Goal: Information Seeking & Learning: Learn about a topic

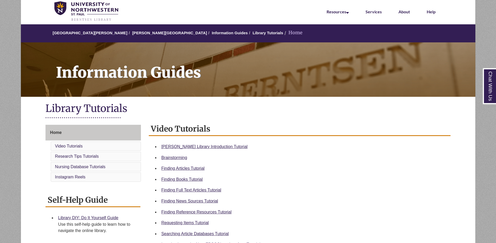
scroll to position [72, 0]
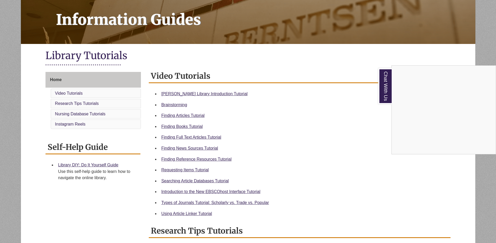
click at [242, 104] on div "Chat With Us" at bounding box center [248, 121] width 496 height 243
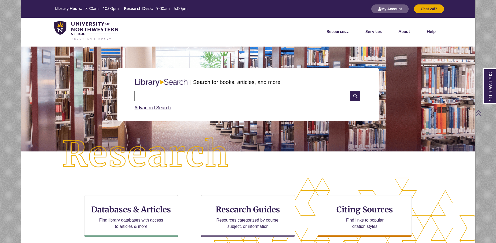
scroll to position [128, 455]
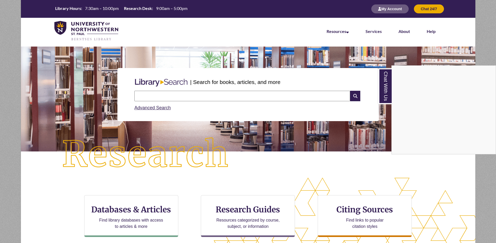
click at [157, 97] on div "Chat With Us" at bounding box center [248, 121] width 496 height 243
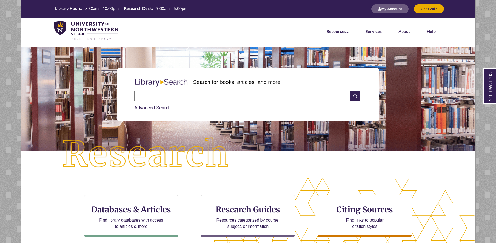
click at [157, 97] on input "text" at bounding box center [242, 96] width 216 height 10
type input "**********"
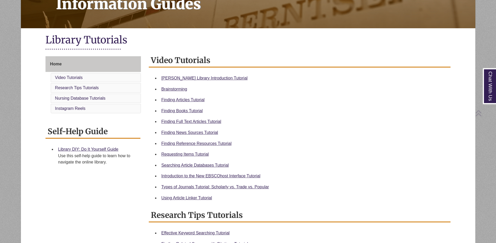
scroll to position [111, 0]
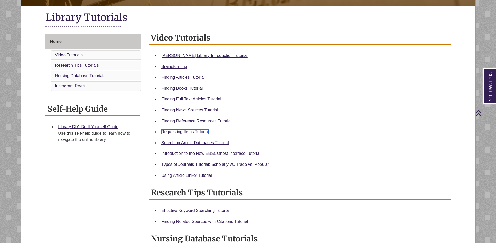
click at [190, 133] on link "Requesting Items Tutorial" at bounding box center [184, 131] width 47 height 4
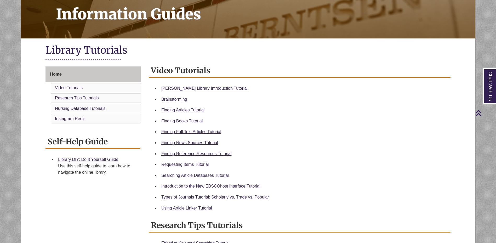
scroll to position [81, 0]
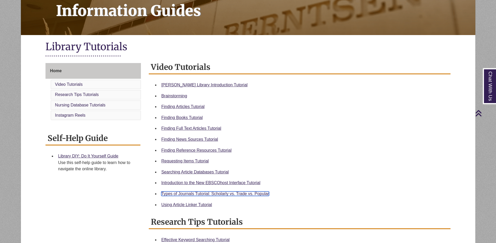
click at [207, 194] on link "Types of Journals Tutorial: Scholarly vs. Trade vs. Popular" at bounding box center [215, 193] width 108 height 4
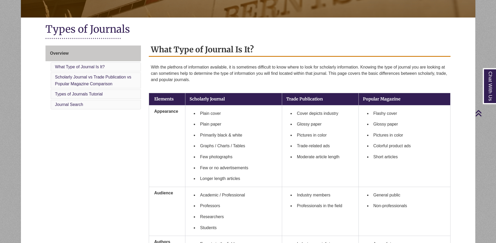
scroll to position [99, 0]
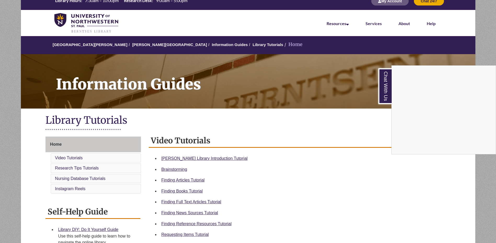
scroll to position [9, 0]
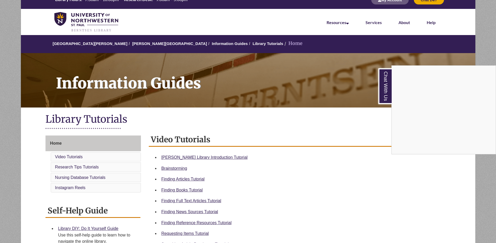
click at [193, 179] on div "Chat With Us" at bounding box center [248, 121] width 496 height 243
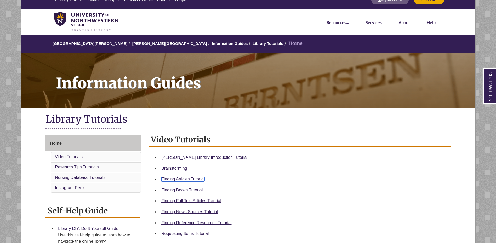
click at [199, 180] on link "Finding Articles Tutorial" at bounding box center [182, 179] width 43 height 4
